Goal: Task Accomplishment & Management: Complete application form

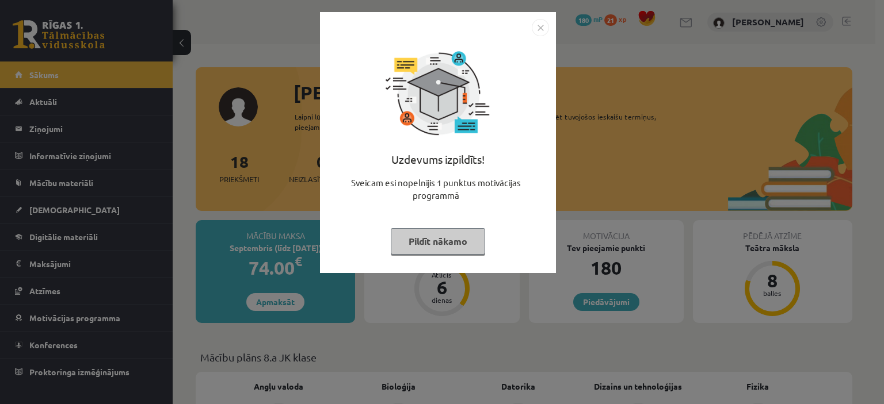
click at [452, 242] on button "Pildīt nākamo" at bounding box center [438, 241] width 94 height 26
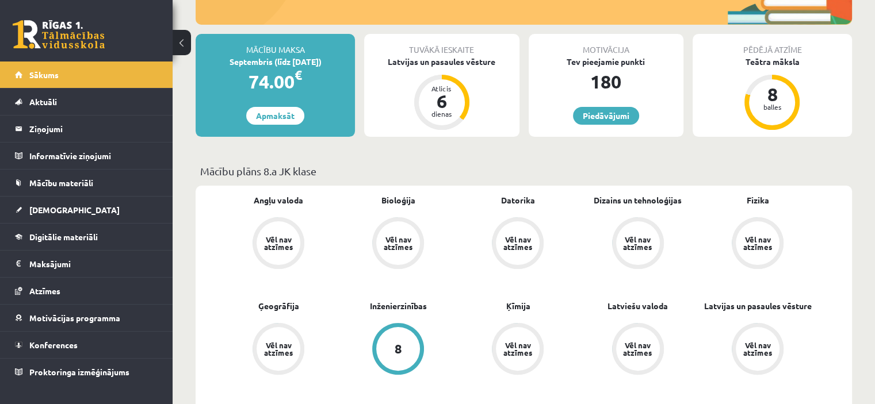
scroll to position [171, 0]
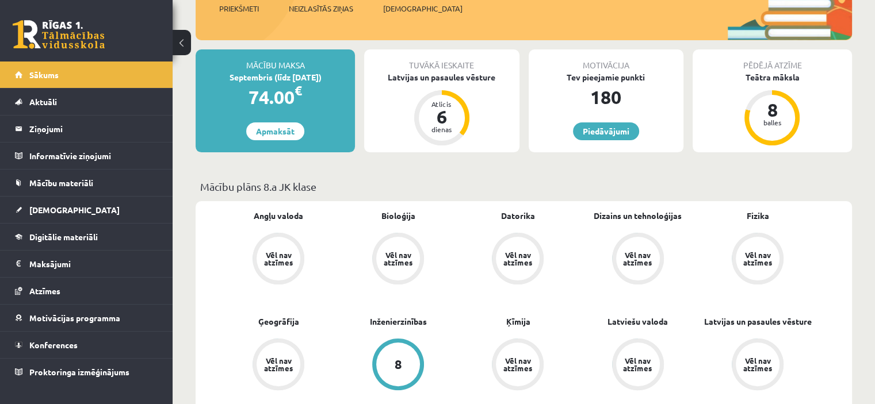
click at [278, 264] on div "Vēl nav atzīmes" at bounding box center [278, 258] width 32 height 15
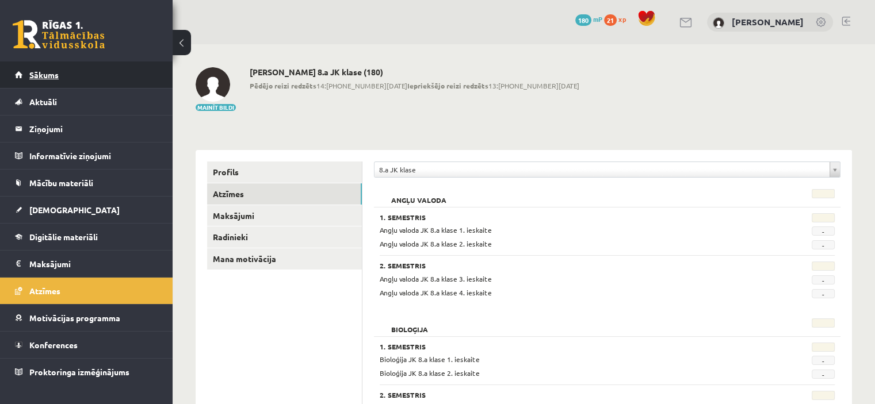
click at [138, 78] on link "Sākums" at bounding box center [86, 75] width 143 height 26
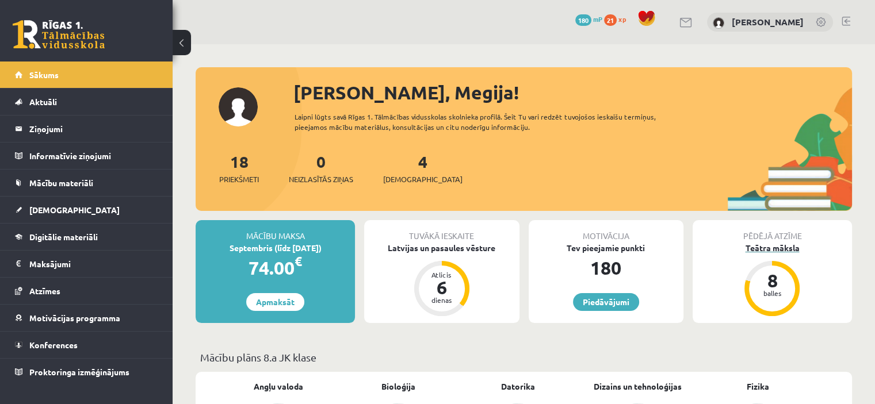
click at [719, 246] on div "Teātra māksla" at bounding box center [772, 248] width 159 height 12
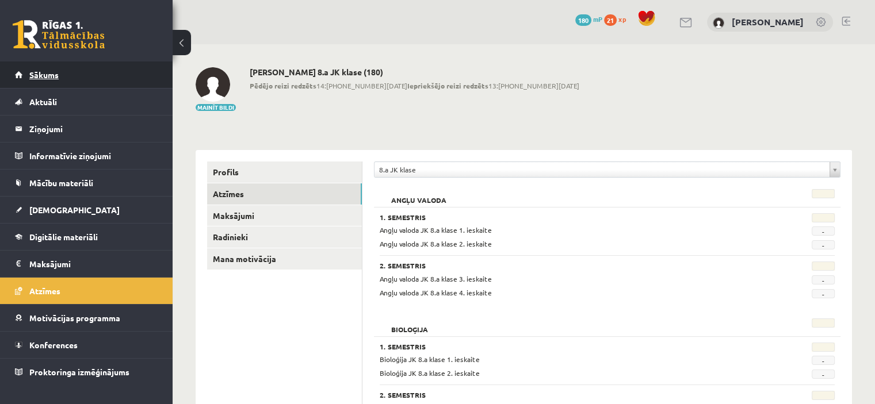
click at [52, 82] on link "Sākums" at bounding box center [86, 75] width 143 height 26
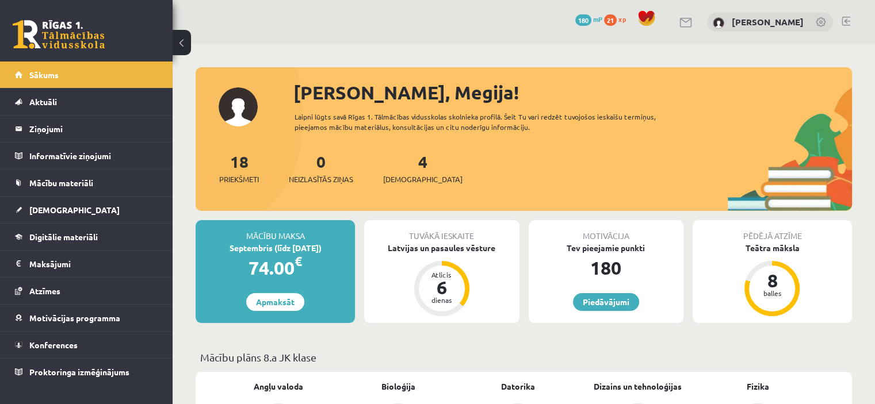
click at [460, 262] on div "Tuvākā ieskaite Latvijas un pasaules vēsture Atlicis 6 dienas" at bounding box center [441, 271] width 155 height 103
click at [456, 252] on div "Latvijas un pasaules vēsture" at bounding box center [441, 248] width 155 height 12
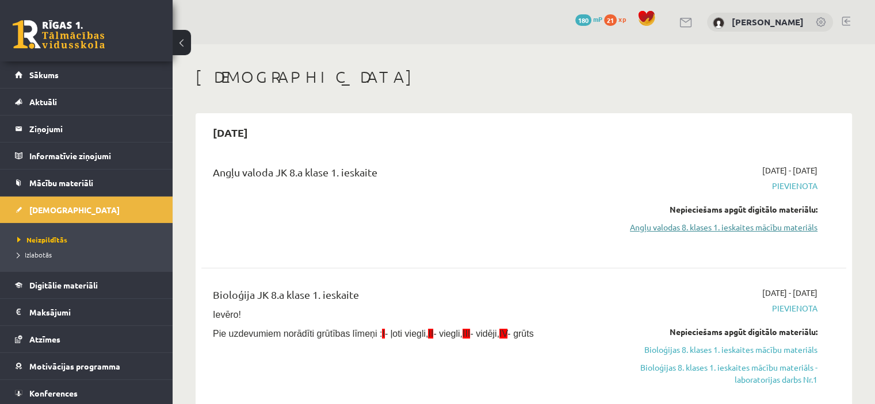
click at [786, 227] on link "Angļu valodas 8. klases 1. ieskaites mācību materiāls" at bounding box center [723, 228] width 190 height 12
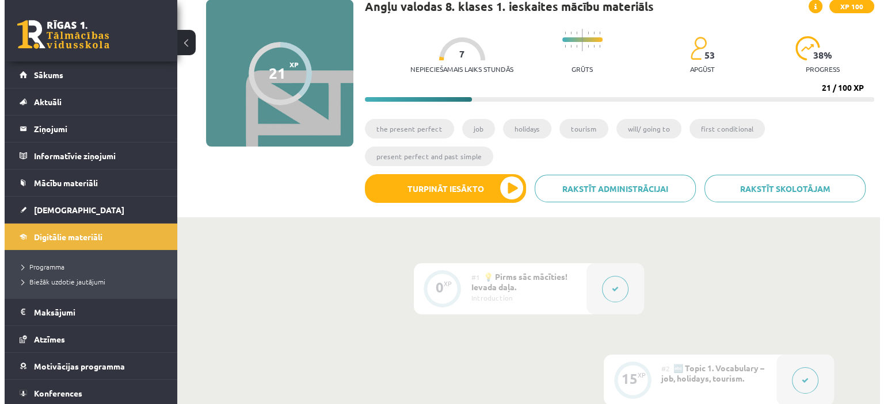
scroll to position [90, 0]
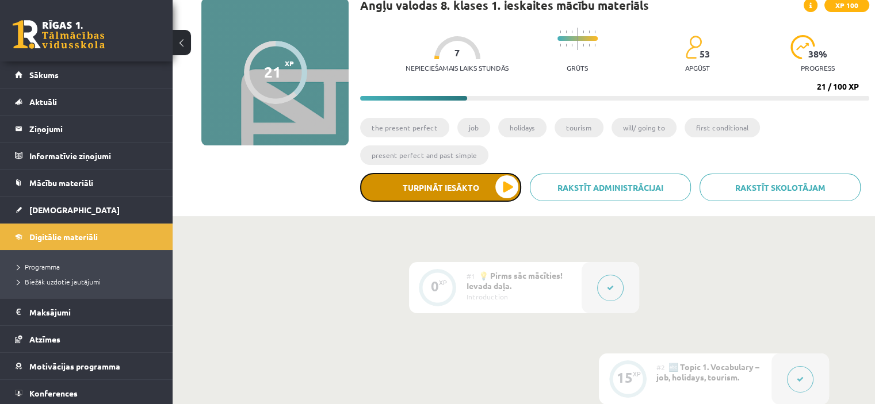
click at [500, 193] on button "Turpināt iesākto" at bounding box center [440, 187] width 161 height 29
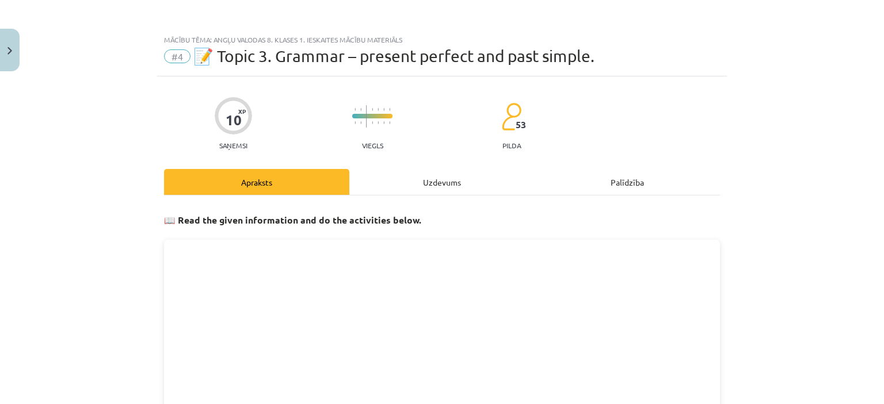
click at [464, 184] on div "Uzdevums" at bounding box center [441, 182] width 185 height 26
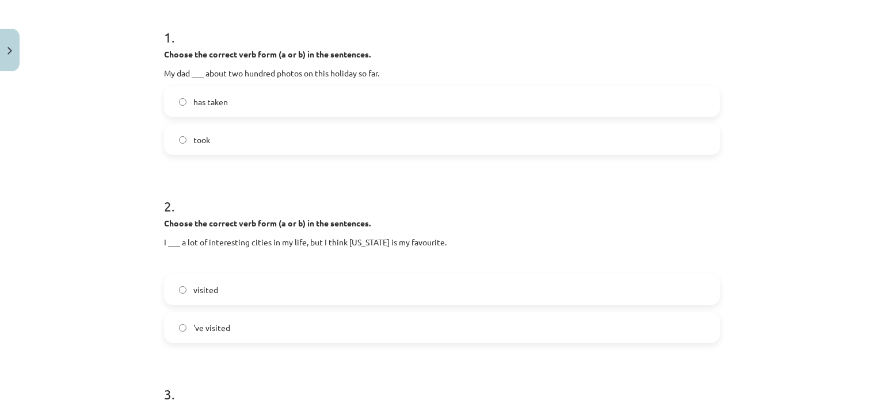
scroll to position [222, 0]
click at [283, 90] on label "has taken" at bounding box center [441, 100] width 553 height 29
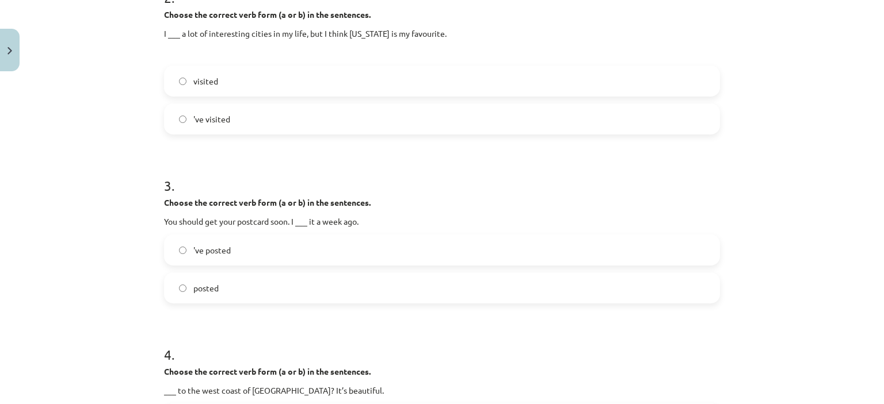
scroll to position [430, 0]
click at [396, 120] on label "'ve visited" at bounding box center [441, 117] width 553 height 29
click at [324, 287] on label "posted" at bounding box center [441, 286] width 553 height 29
click at [589, 234] on label "'ve posted" at bounding box center [441, 248] width 553 height 29
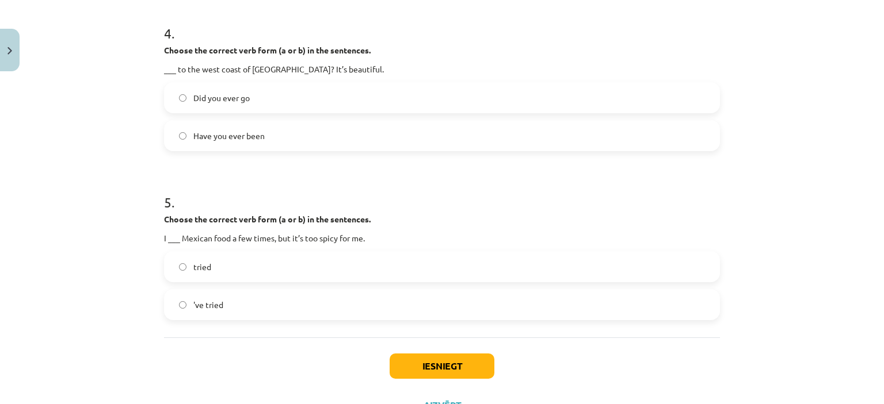
scroll to position [749, 0]
click at [281, 133] on label "Have you ever been" at bounding box center [441, 137] width 553 height 29
click at [296, 317] on label "'ve tried" at bounding box center [441, 306] width 553 height 29
click at [471, 367] on button "Iesniegt" at bounding box center [442, 368] width 105 height 25
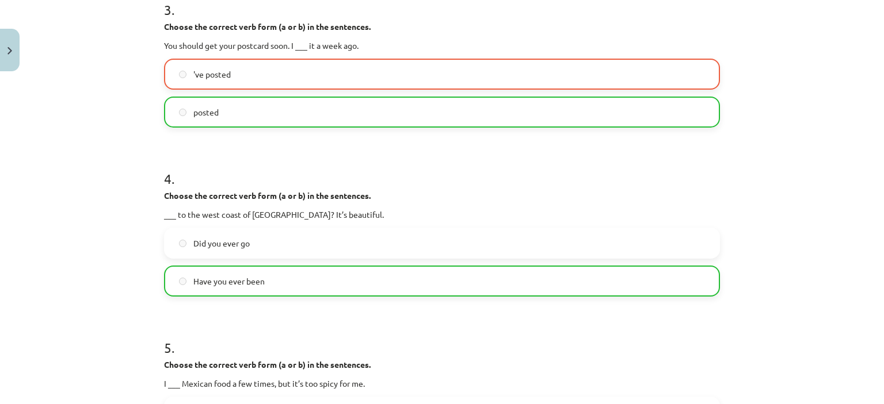
scroll to position [606, 0]
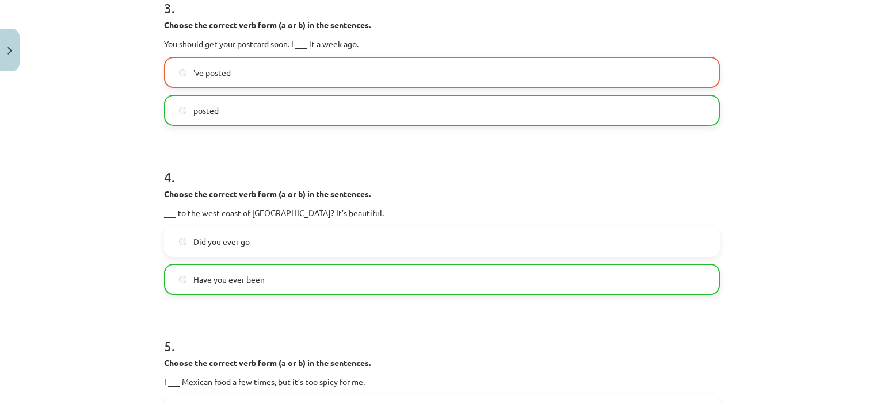
drag, startPoint x: 883, startPoint y: 298, endPoint x: 644, endPoint y: 186, distance: 263.6
click at [644, 186] on div "4 . Choose the correct verb form (a or b) in the sentences. ___ to the west coa…" at bounding box center [442, 222] width 556 height 146
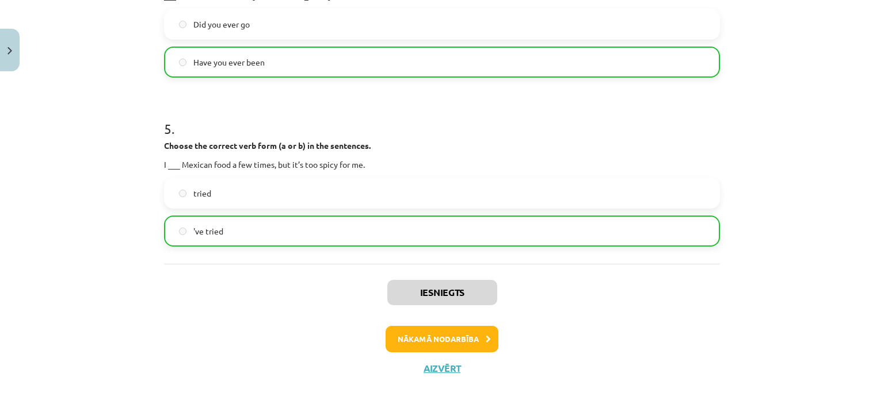
scroll to position [835, 0]
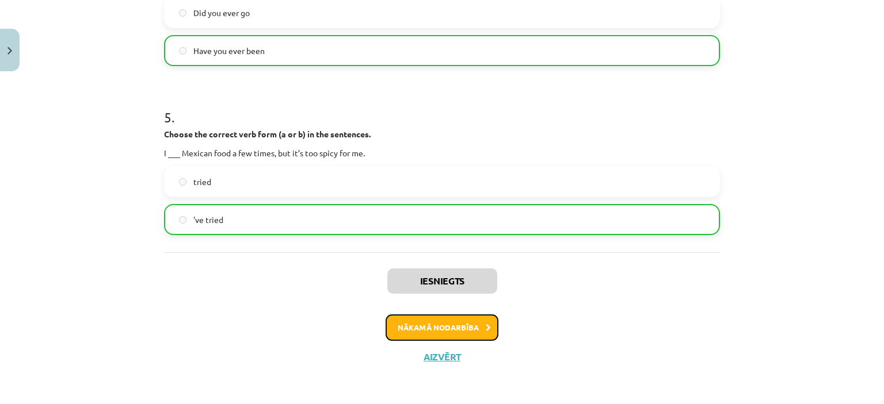
click at [431, 331] on button "Nākamā nodarbība" at bounding box center [441, 328] width 113 height 26
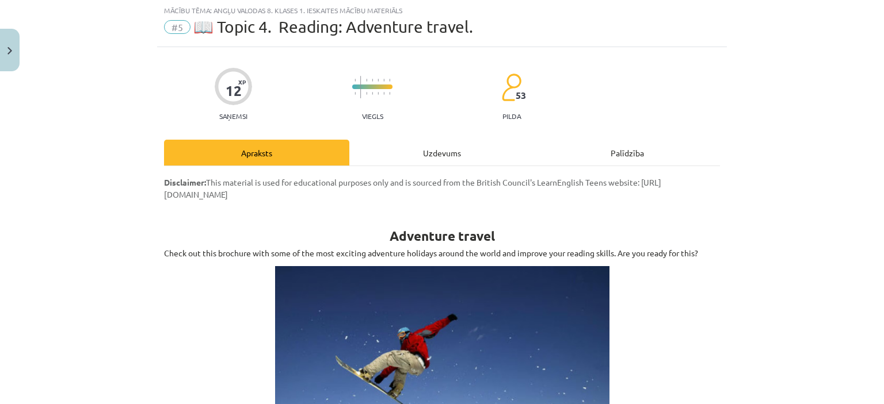
scroll to position [29, 0]
click at [500, 164] on div "Uzdevums" at bounding box center [441, 153] width 185 height 26
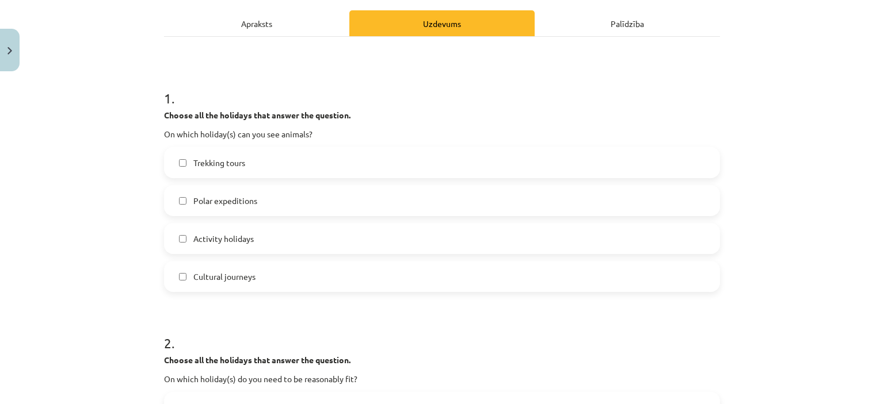
scroll to position [163, 0]
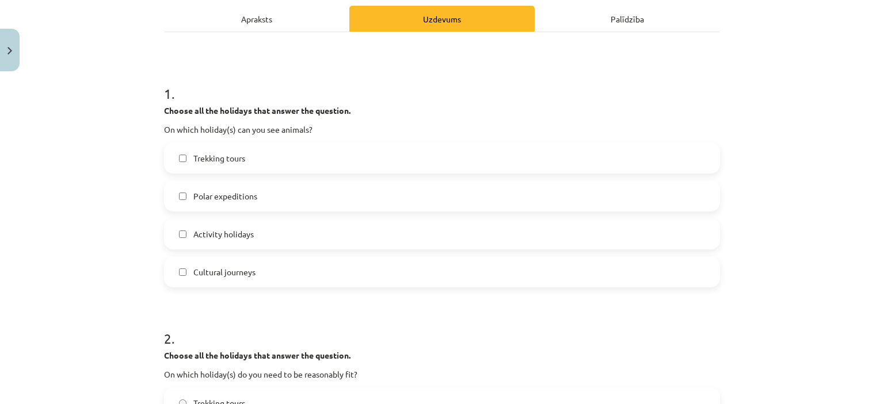
click at [257, 152] on label "Trekking tours" at bounding box center [441, 158] width 553 height 29
click at [219, 200] on span "Polar expeditions" at bounding box center [225, 196] width 64 height 12
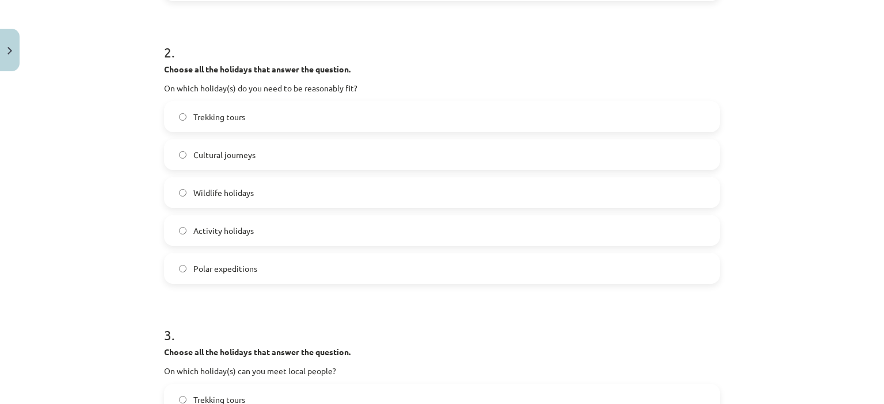
scroll to position [445, 0]
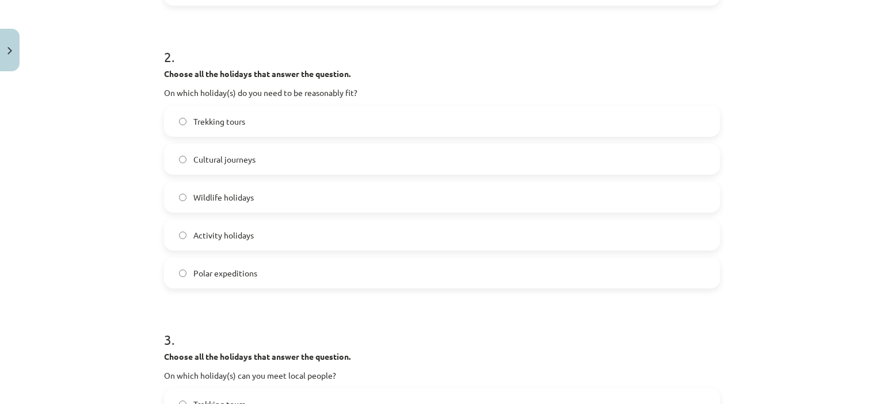
click at [255, 200] on label "Wildlife holidays" at bounding box center [441, 197] width 553 height 29
click at [249, 245] on label "Activity holidays" at bounding box center [441, 235] width 553 height 29
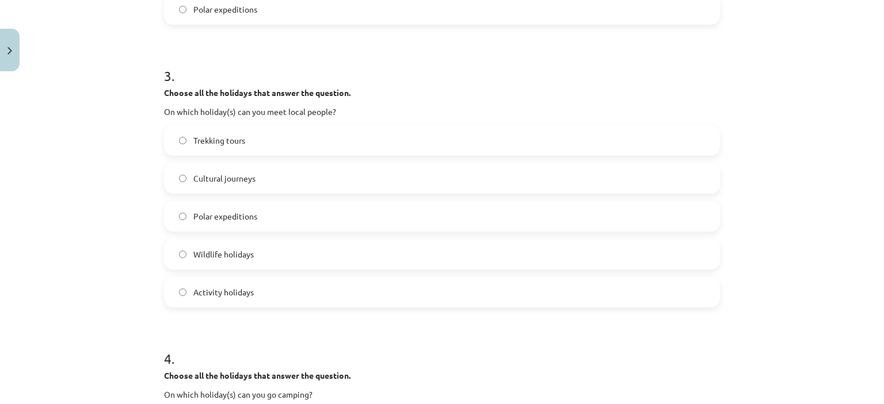
scroll to position [743, 0]
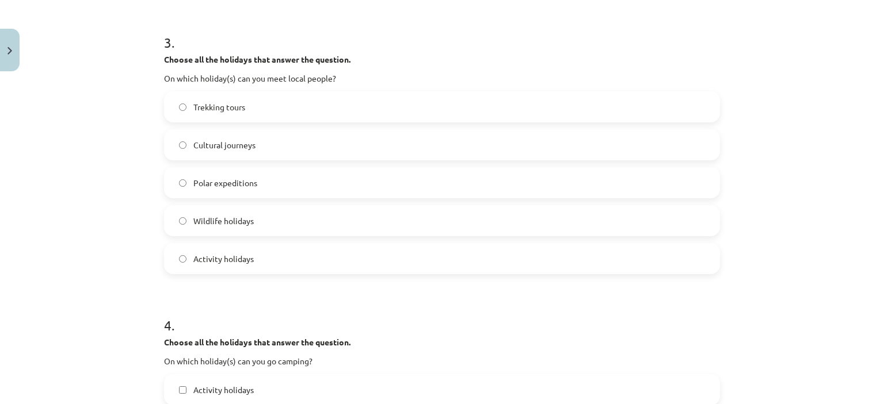
click at [357, 136] on label "Cultural journeys" at bounding box center [441, 145] width 553 height 29
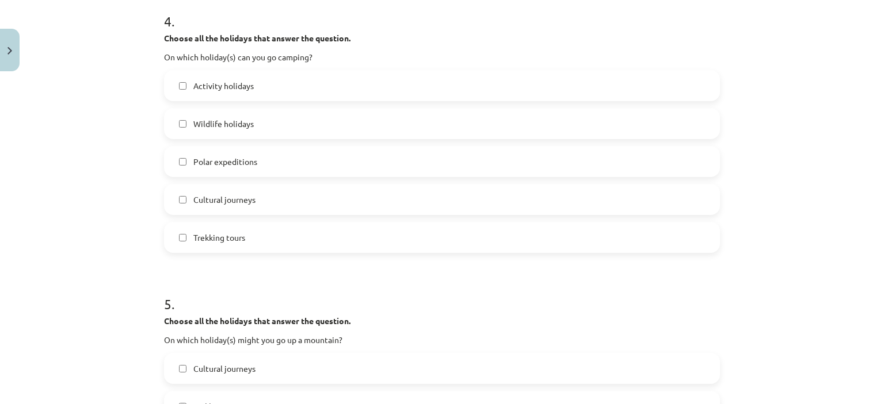
click at [340, 125] on label "Wildlife holidays" at bounding box center [441, 123] width 553 height 29
click at [481, 238] on label "Trekking tours" at bounding box center [441, 237] width 553 height 29
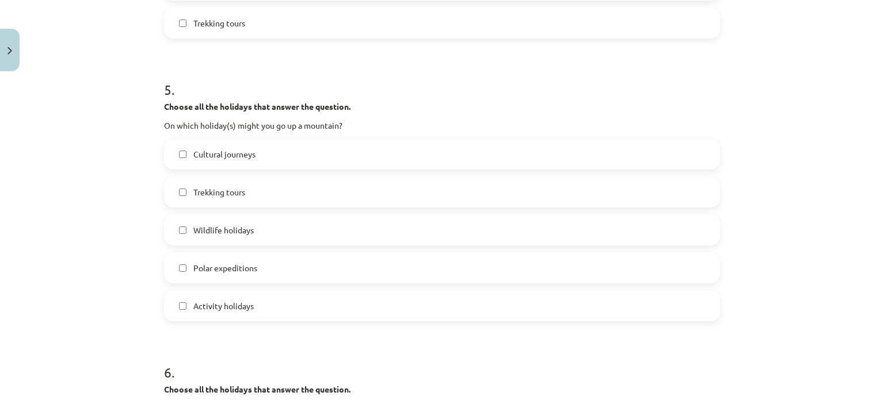
scroll to position [1264, 0]
click at [387, 29] on label "Trekking tours" at bounding box center [441, 20] width 553 height 29
click at [314, 265] on label "Polar expeditions" at bounding box center [441, 265] width 553 height 29
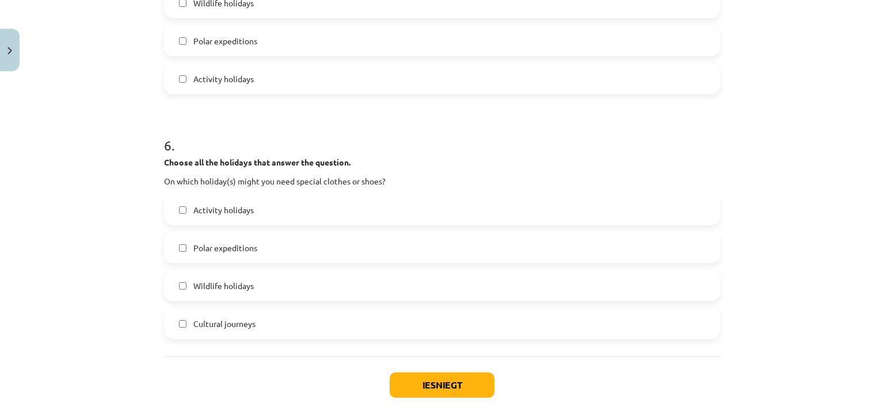
scroll to position [1451, 0]
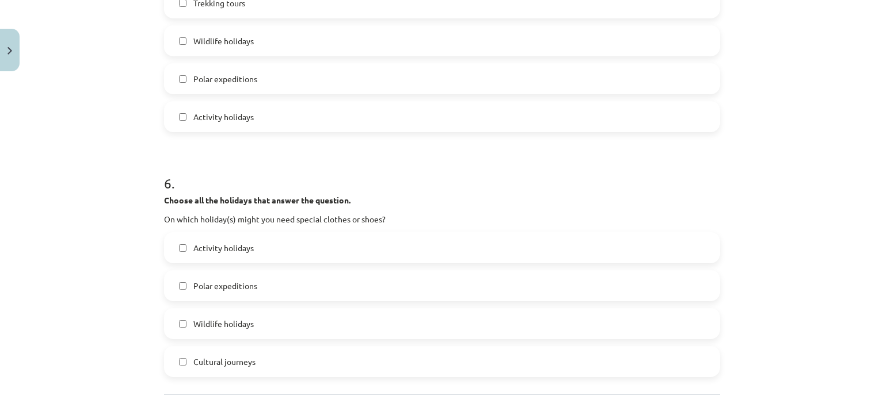
click at [527, 112] on label "Activity holidays" at bounding box center [441, 116] width 553 height 29
click at [514, 85] on label "Polar expeditions" at bounding box center [441, 78] width 553 height 29
click at [504, 38] on label "Wildlife holidays" at bounding box center [441, 40] width 553 height 29
click at [332, 123] on label "Activity holidays" at bounding box center [441, 116] width 553 height 29
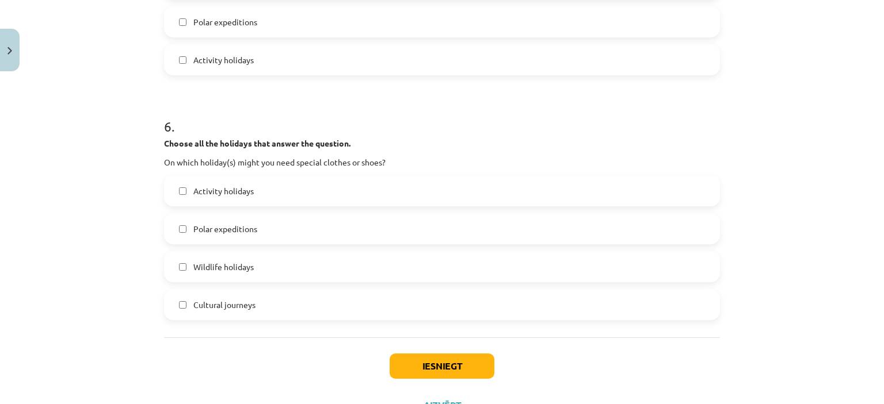
scroll to position [1525, 0]
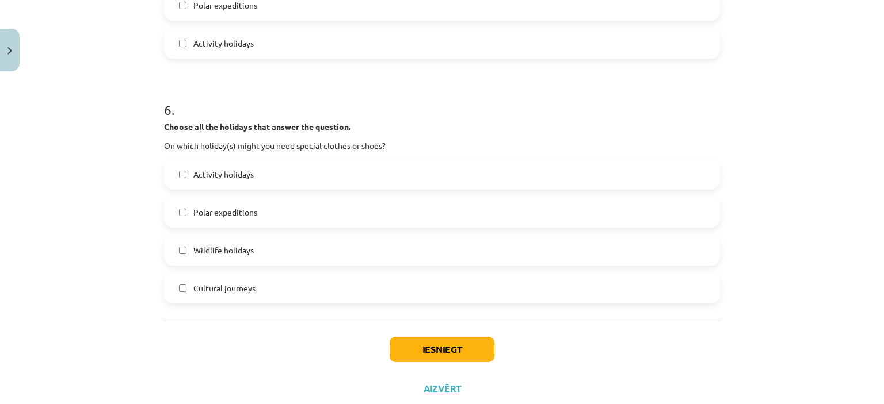
click at [604, 48] on label "Activity holidays" at bounding box center [441, 43] width 553 height 29
click at [602, 47] on label "Activity holidays" at bounding box center [441, 43] width 553 height 29
drag, startPoint x: 878, startPoint y: 337, endPoint x: 816, endPoint y: 300, distance: 71.7
click at [816, 300] on div "Mācību tēma: Angļu valodas 8. klases 1. ieskaites mācību materiāls #5 📖 Topic 4…" at bounding box center [442, 202] width 884 height 404
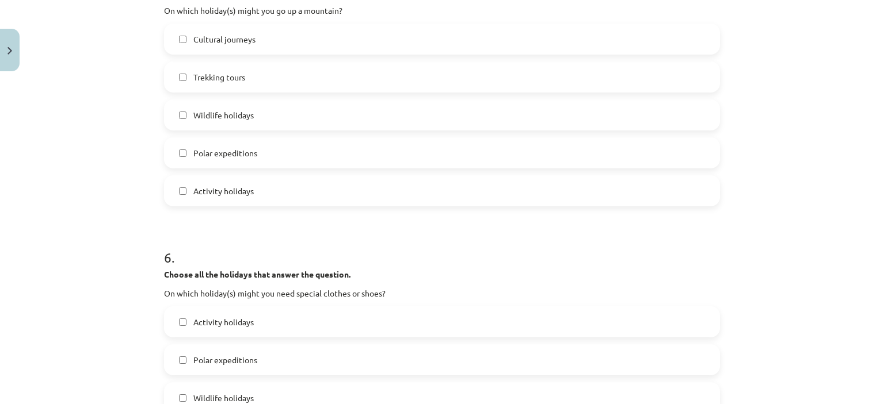
scroll to position [1323, 0]
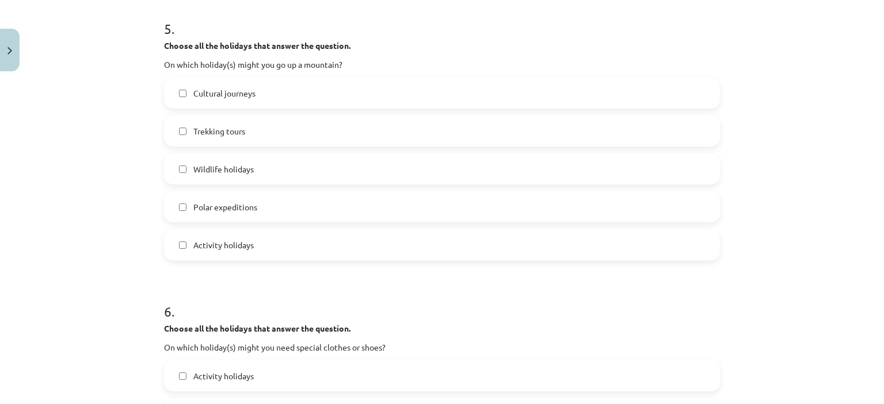
click at [656, 142] on label "Trekking tours" at bounding box center [441, 131] width 553 height 29
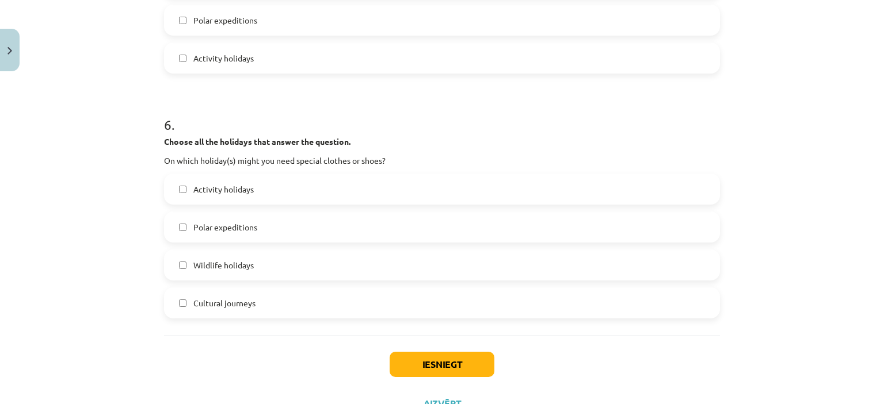
scroll to position [1500, 0]
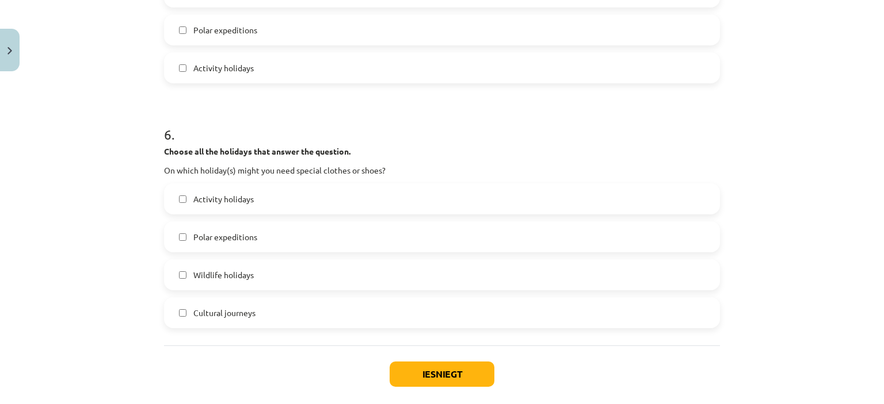
click at [350, 194] on label "Activity holidays" at bounding box center [441, 199] width 553 height 29
click at [358, 276] on label "Wildlife holidays" at bounding box center [441, 275] width 553 height 29
click at [371, 317] on label "Cultural journeys" at bounding box center [441, 313] width 553 height 29
click at [442, 375] on button "Iesniegt" at bounding box center [442, 374] width 105 height 25
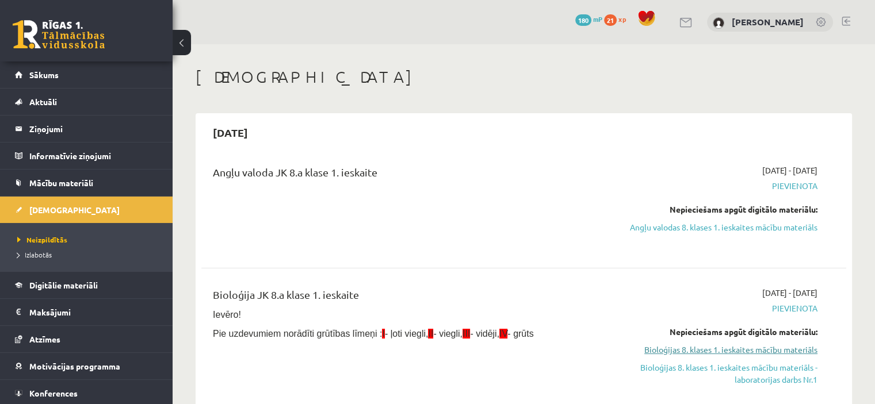
click at [773, 355] on link "Bioloģijas 8. klases 1. ieskaites mācību materiāls" at bounding box center [723, 350] width 190 height 12
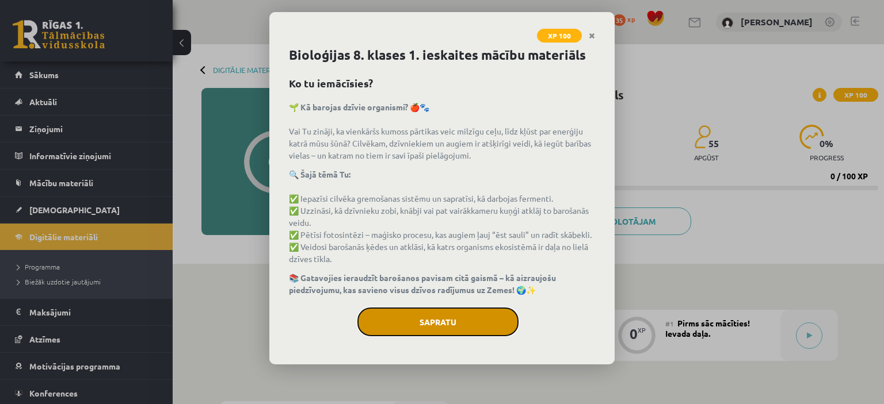
click at [438, 315] on button "Sapratu" at bounding box center [437, 322] width 161 height 29
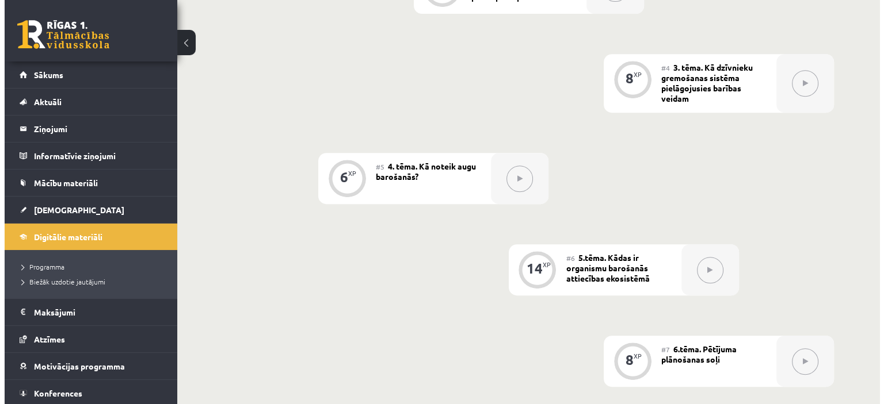
scroll to position [177, 0]
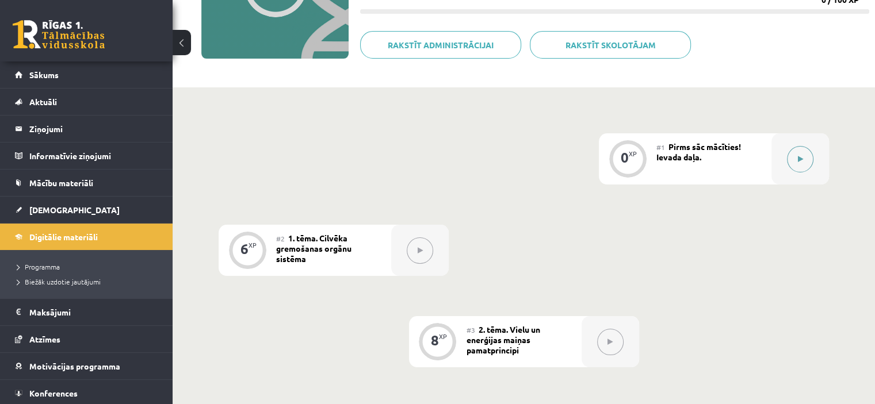
click at [787, 162] on button at bounding box center [800, 159] width 26 height 26
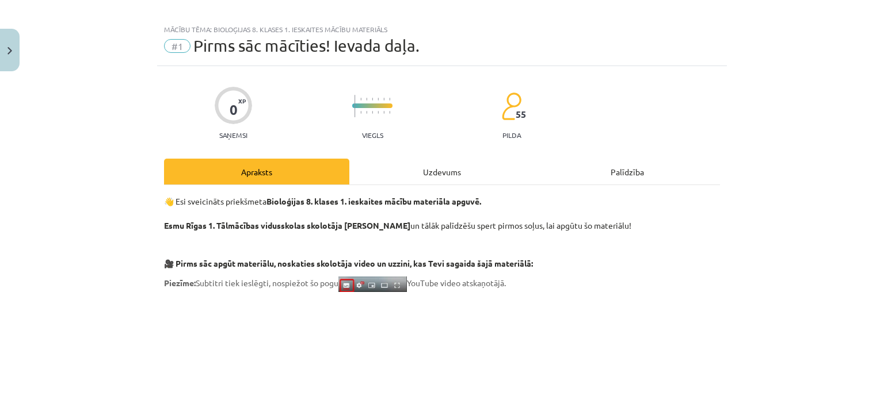
scroll to position [0, 0]
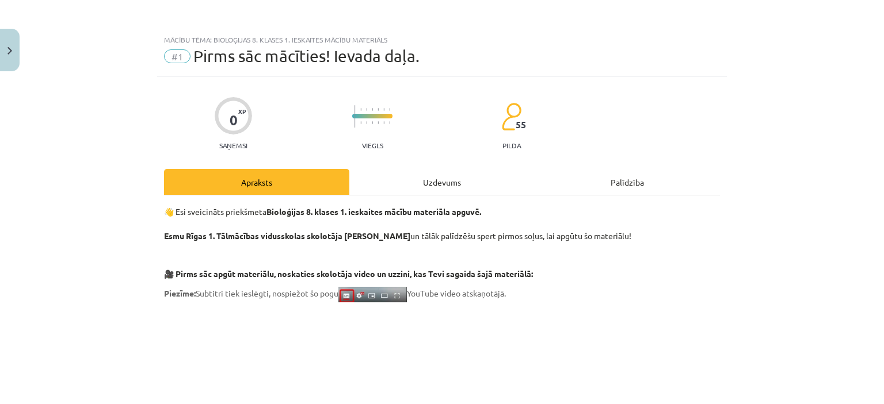
click at [449, 190] on div "Uzdevums" at bounding box center [441, 182] width 185 height 26
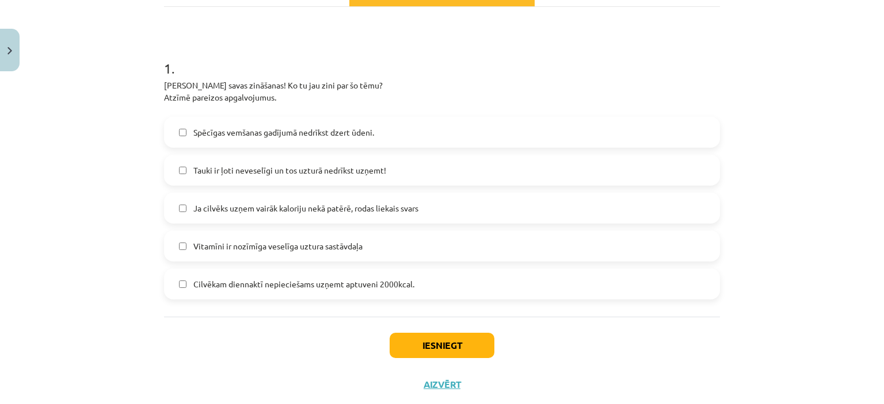
scroll to position [196, 0]
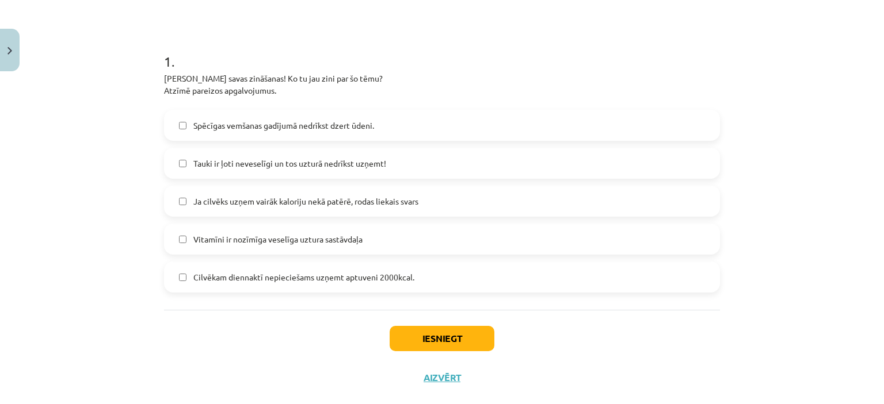
click at [417, 132] on label "Spēcīgas vemšanas gadījumā nedrīkst dzert ūdeni." at bounding box center [441, 125] width 553 height 29
click at [423, 171] on label "Tauki ir ļoti neveselīgi un tos uzturā nedrīkst uzņemt!" at bounding box center [441, 163] width 553 height 29
click at [418, 238] on label "Vitamīni ir nozīmīga veselīga uztura sastāvdaļa" at bounding box center [441, 239] width 553 height 29
click at [415, 335] on button "Iesniegt" at bounding box center [442, 338] width 105 height 25
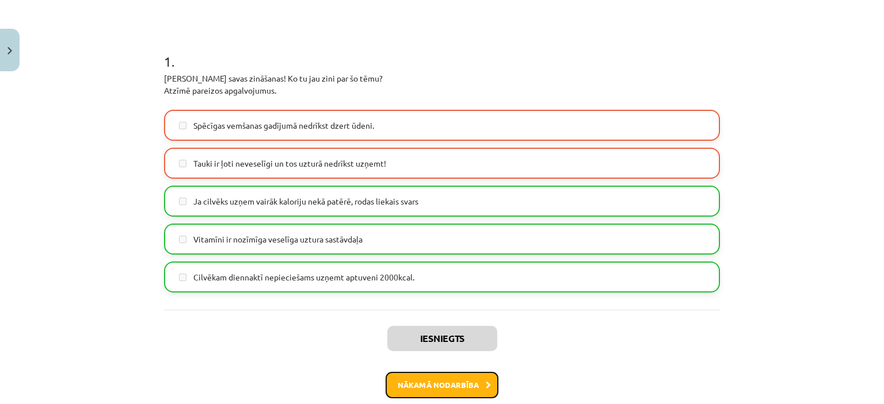
click at [400, 388] on button "Nākamā nodarbība" at bounding box center [441, 385] width 113 height 26
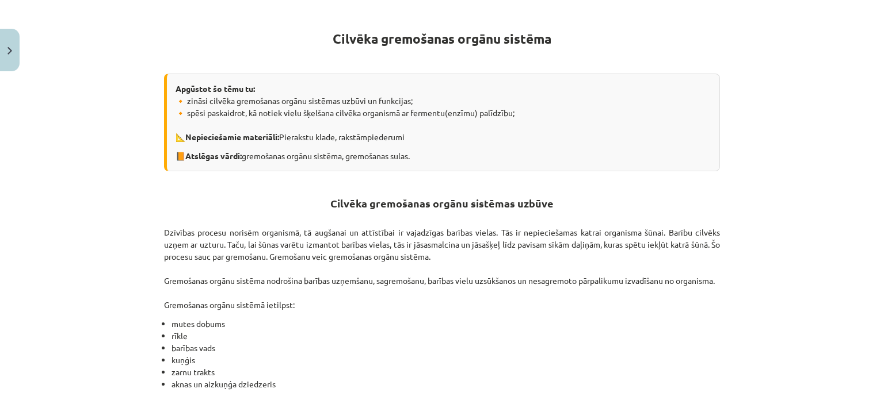
scroll to position [29, 0]
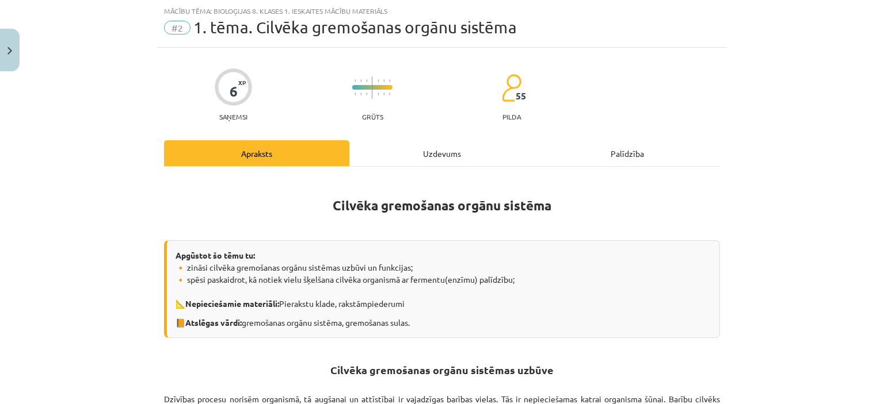
click at [440, 154] on div "Uzdevums" at bounding box center [441, 153] width 185 height 26
